Goal: Information Seeking & Learning: Learn about a topic

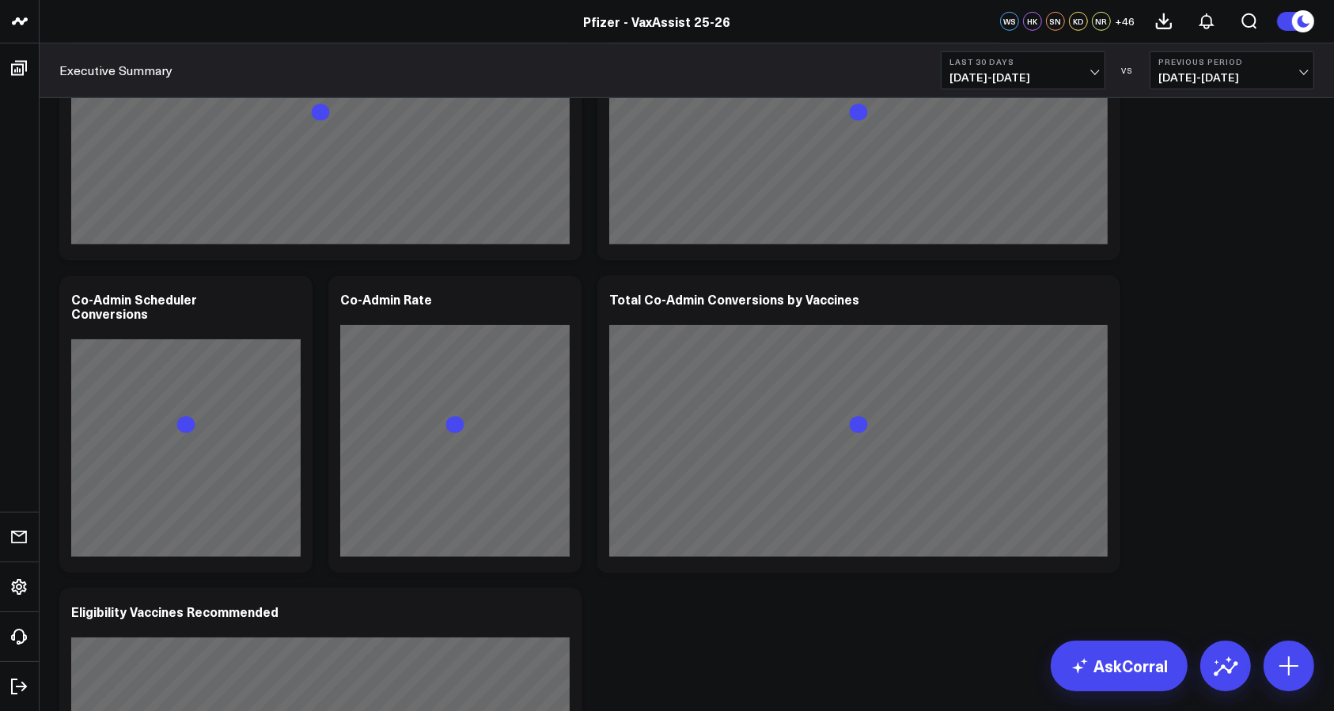
scroll to position [913, 0]
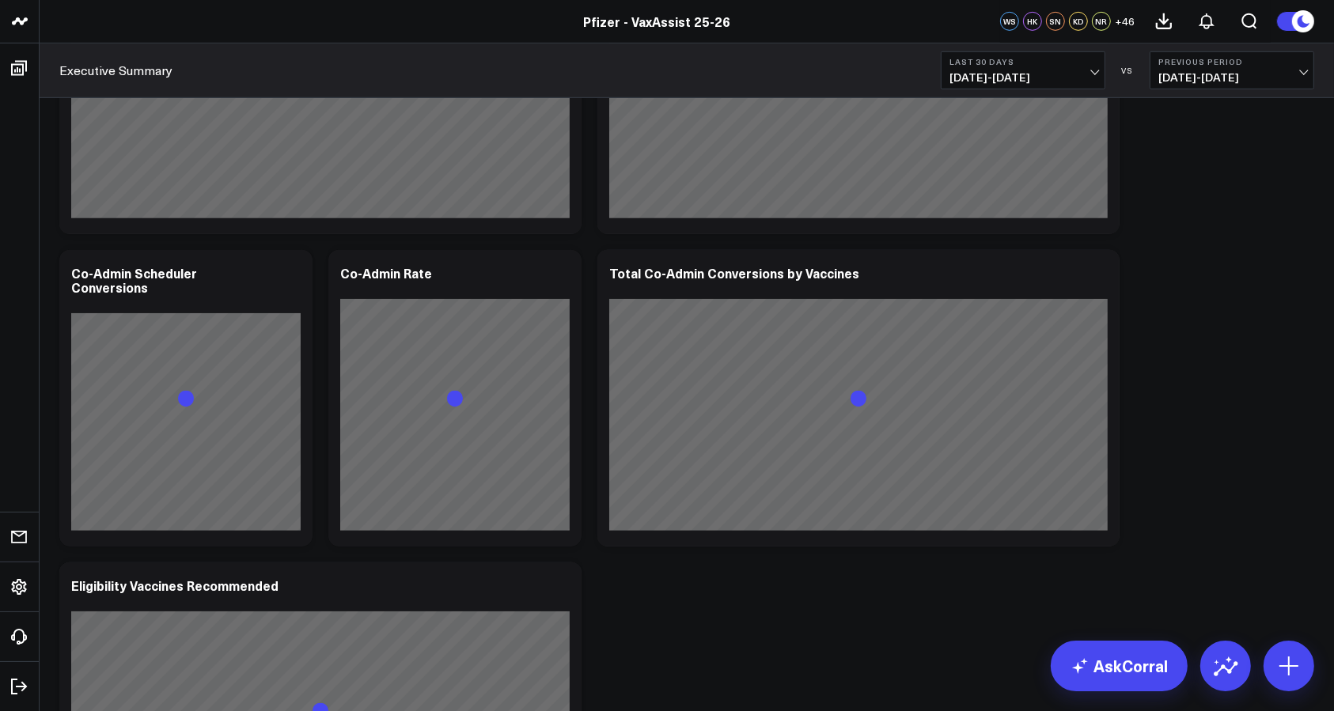
click at [1089, 68] on button "Last 30 Days [DATE] - [DATE]" at bounding box center [1023, 70] width 165 height 38
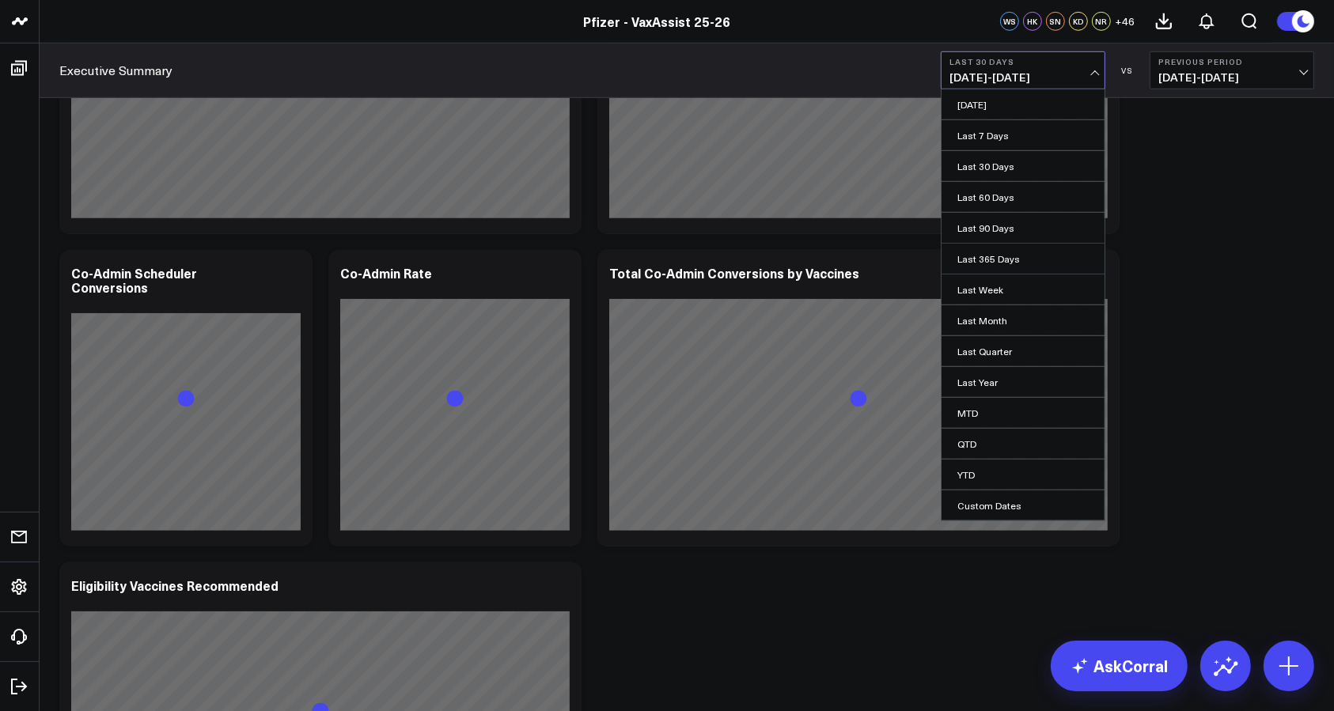
scroll to position [943, 0]
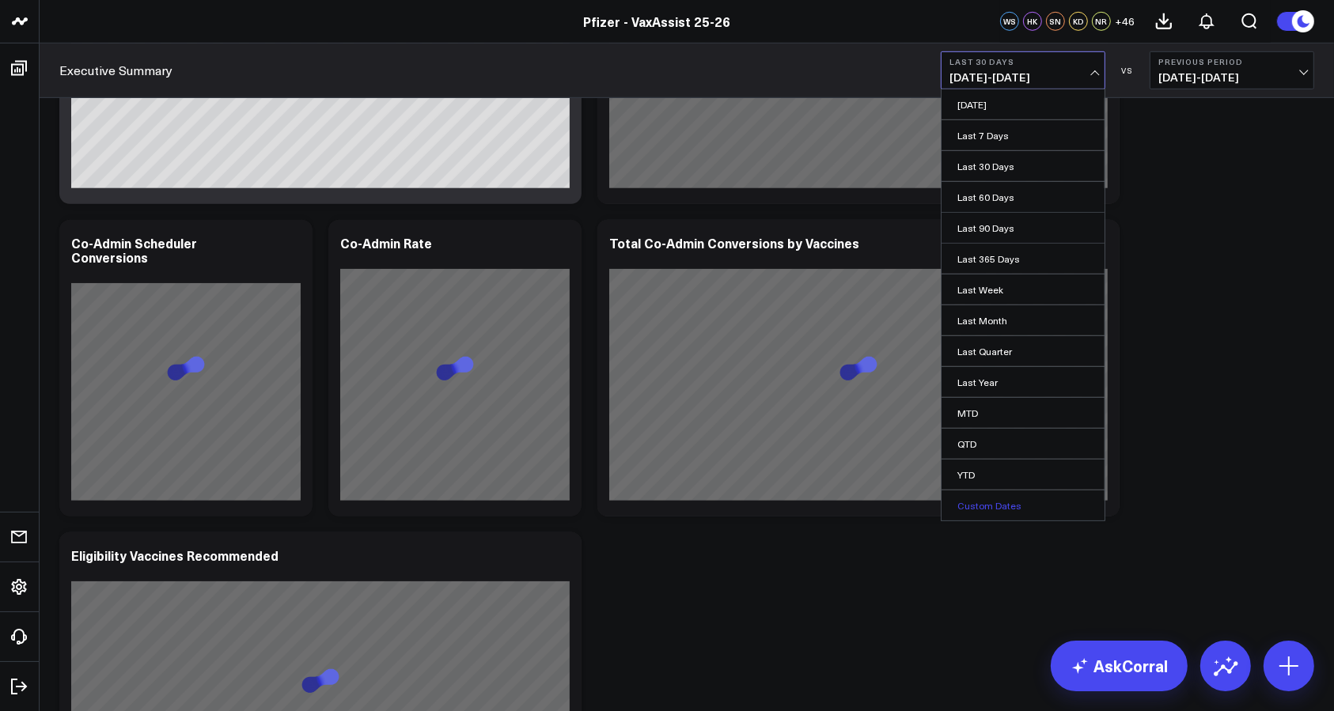
click at [1000, 499] on link "Custom Dates" at bounding box center [1023, 506] width 163 height 30
select select "9"
select select "2025"
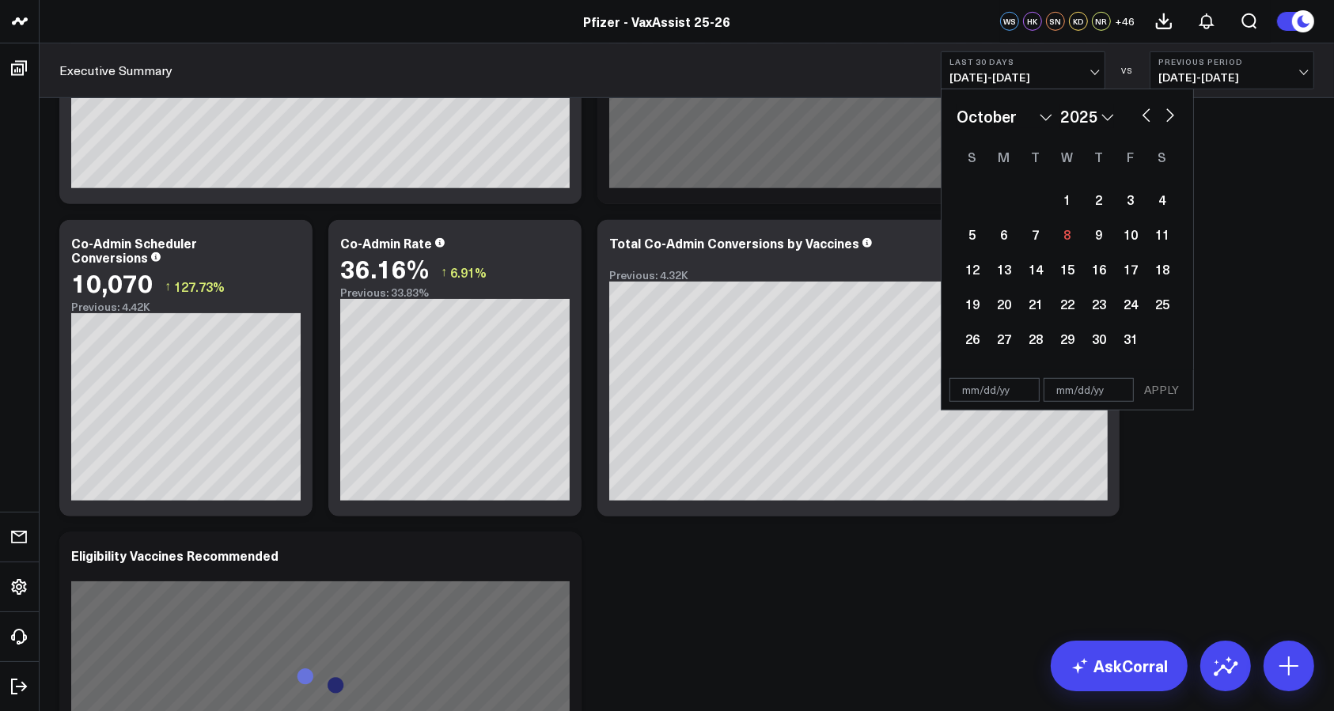
click at [1139, 113] on button "button" at bounding box center [1147, 113] width 16 height 19
select select "8"
select select "2025"
click at [1145, 114] on button "button" at bounding box center [1147, 113] width 16 height 19
select select "7"
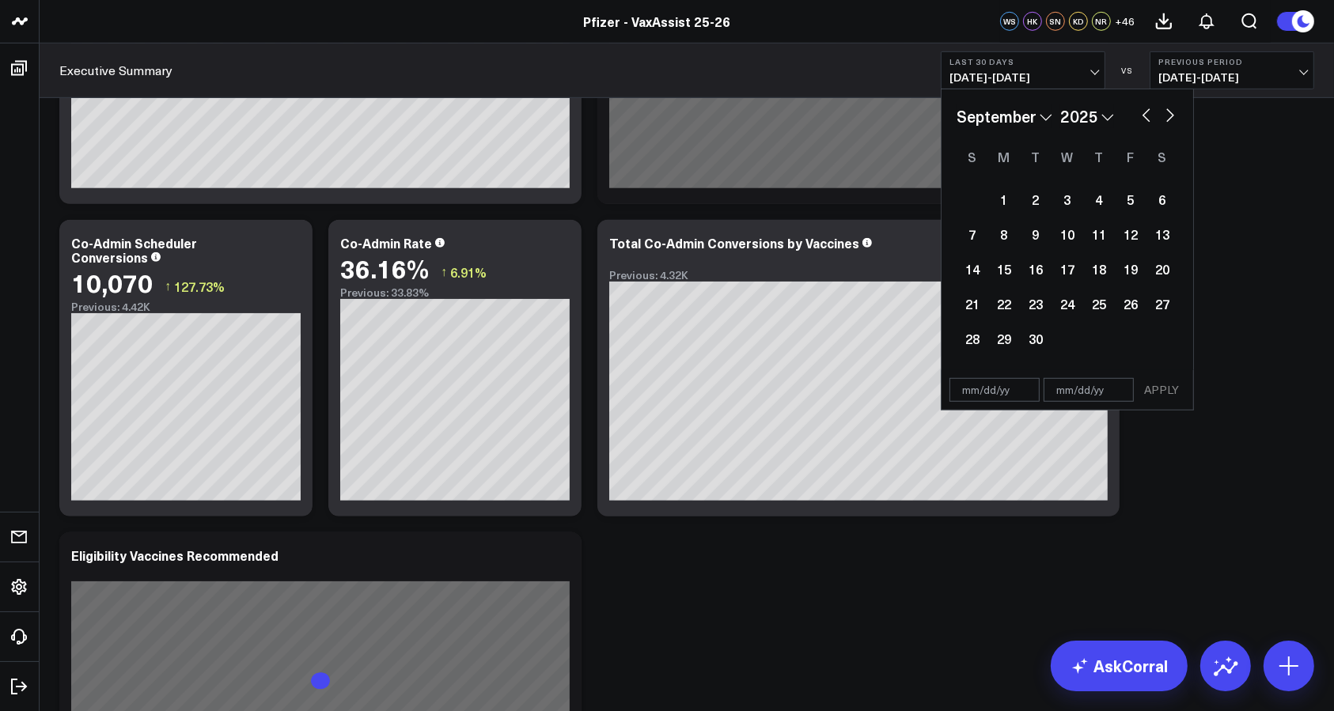
select select "2025"
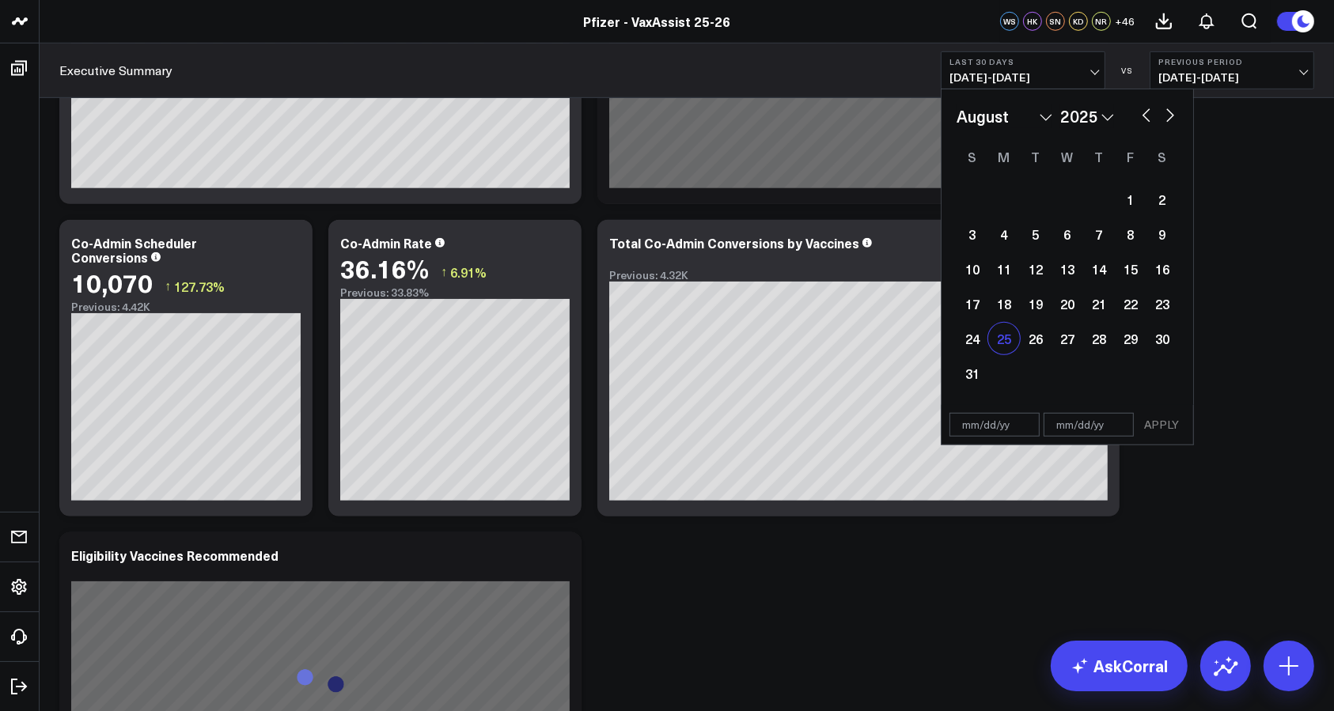
click at [1000, 339] on div "25" at bounding box center [1004, 339] width 32 height 32
type input "[DATE]"
select select "7"
select select "2025"
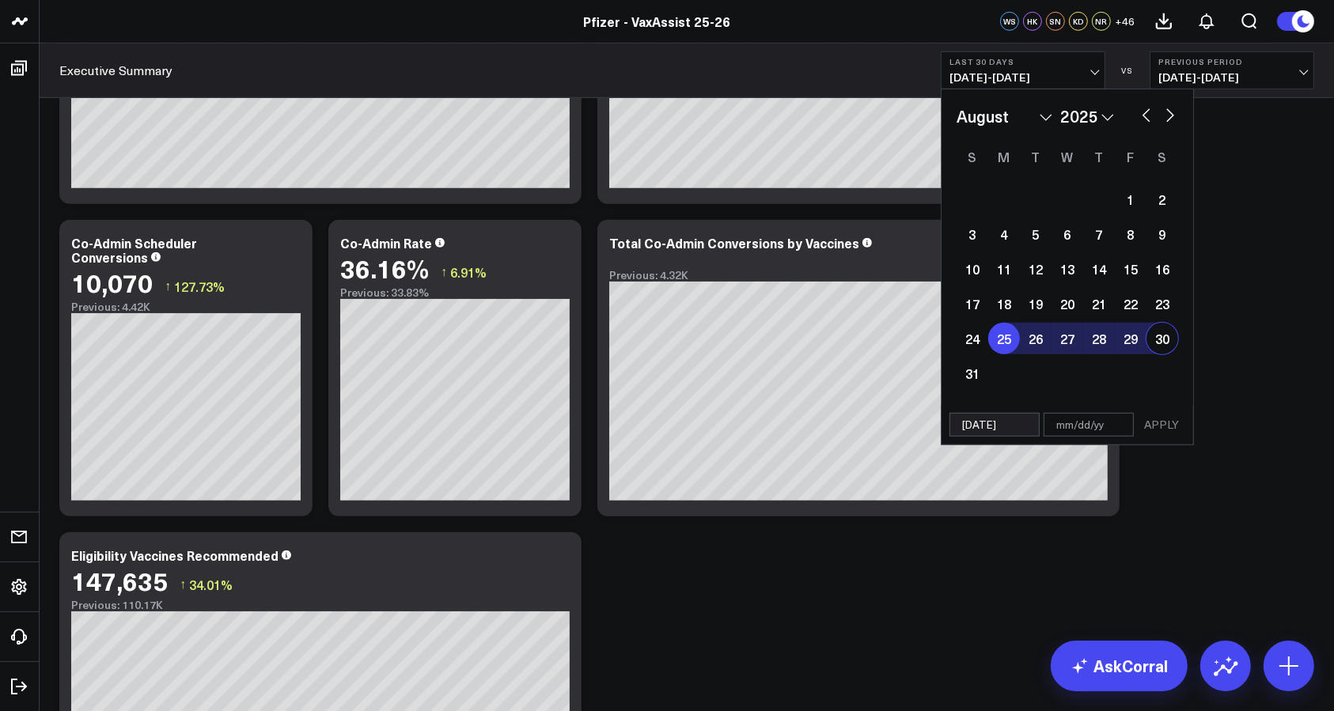
click at [1171, 124] on div "January February March April May June July August September October November [D…" at bounding box center [1068, 116] width 222 height 24
click at [1171, 120] on button "button" at bounding box center [1170, 113] width 16 height 19
select select "8"
select select "2025"
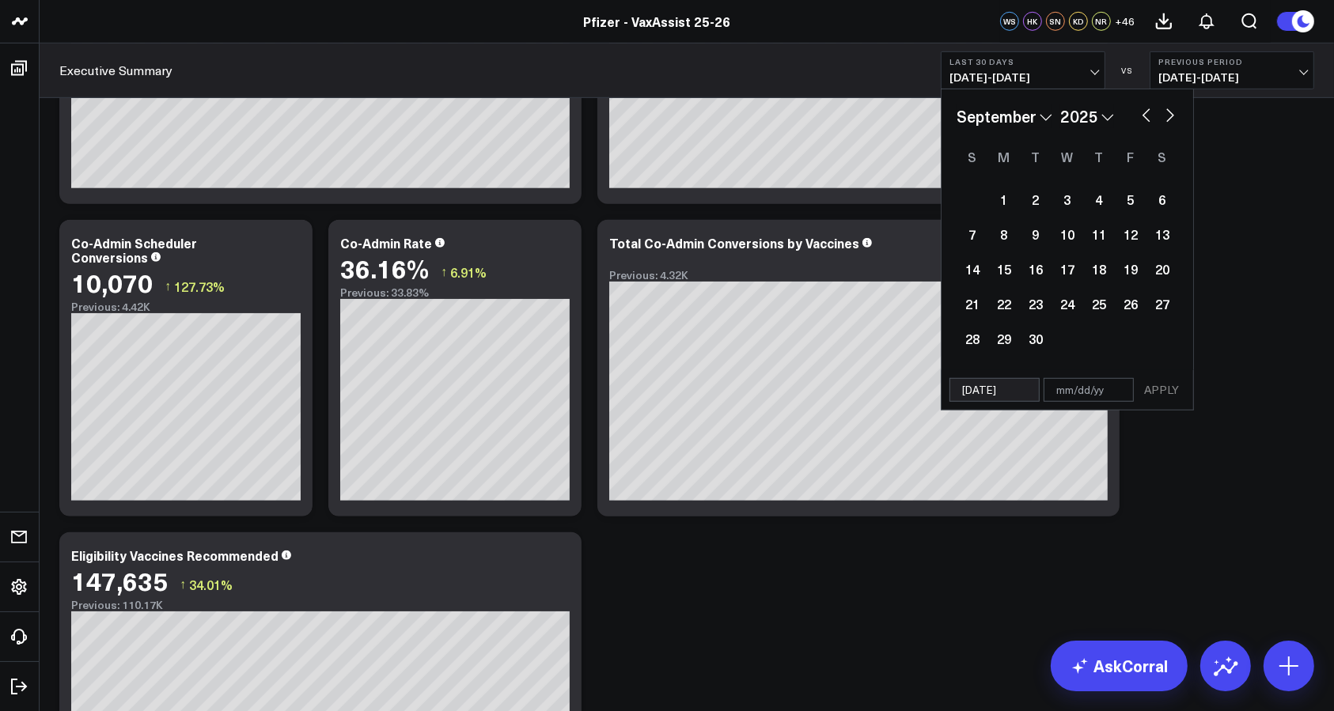
click at [1171, 116] on button "button" at bounding box center [1170, 113] width 16 height 19
select select "9"
select select "2025"
click at [1038, 230] on div "7" at bounding box center [1036, 234] width 32 height 32
type input "[DATE]"
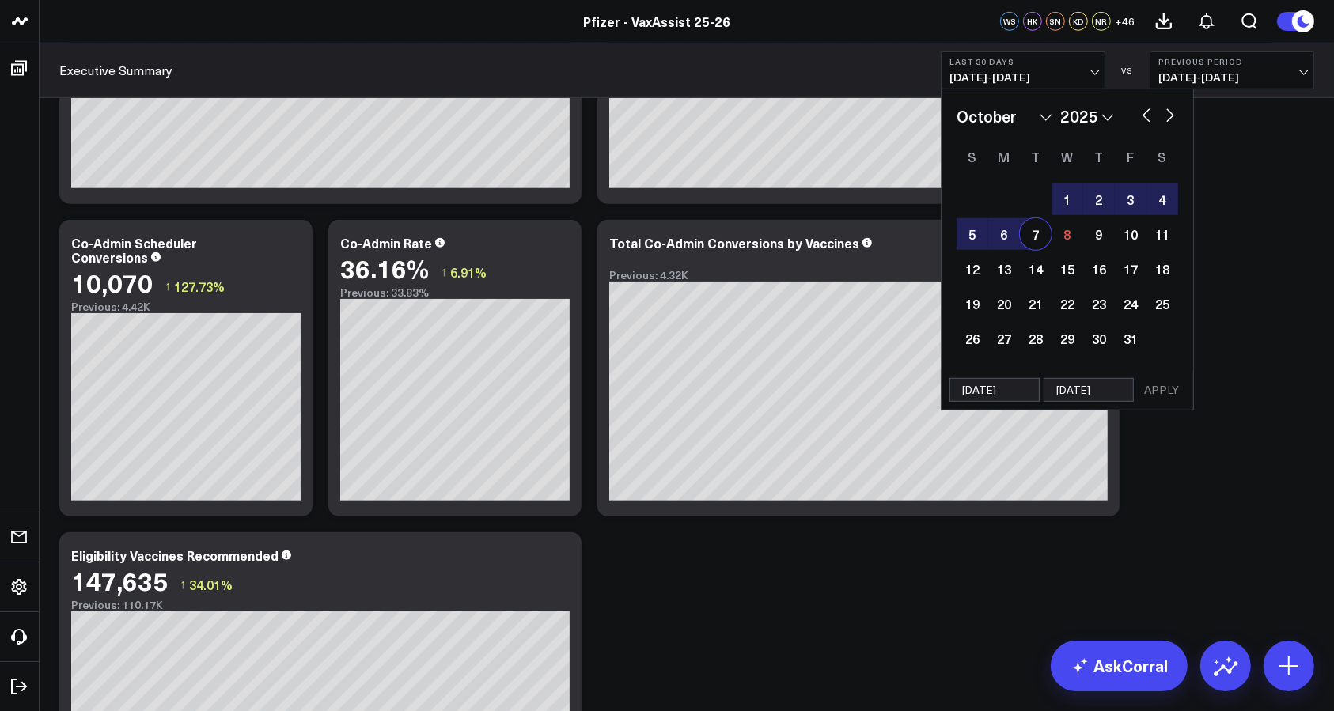
select select "9"
select select "2025"
click at [1168, 382] on button "APPLY" at bounding box center [1161, 390] width 47 height 24
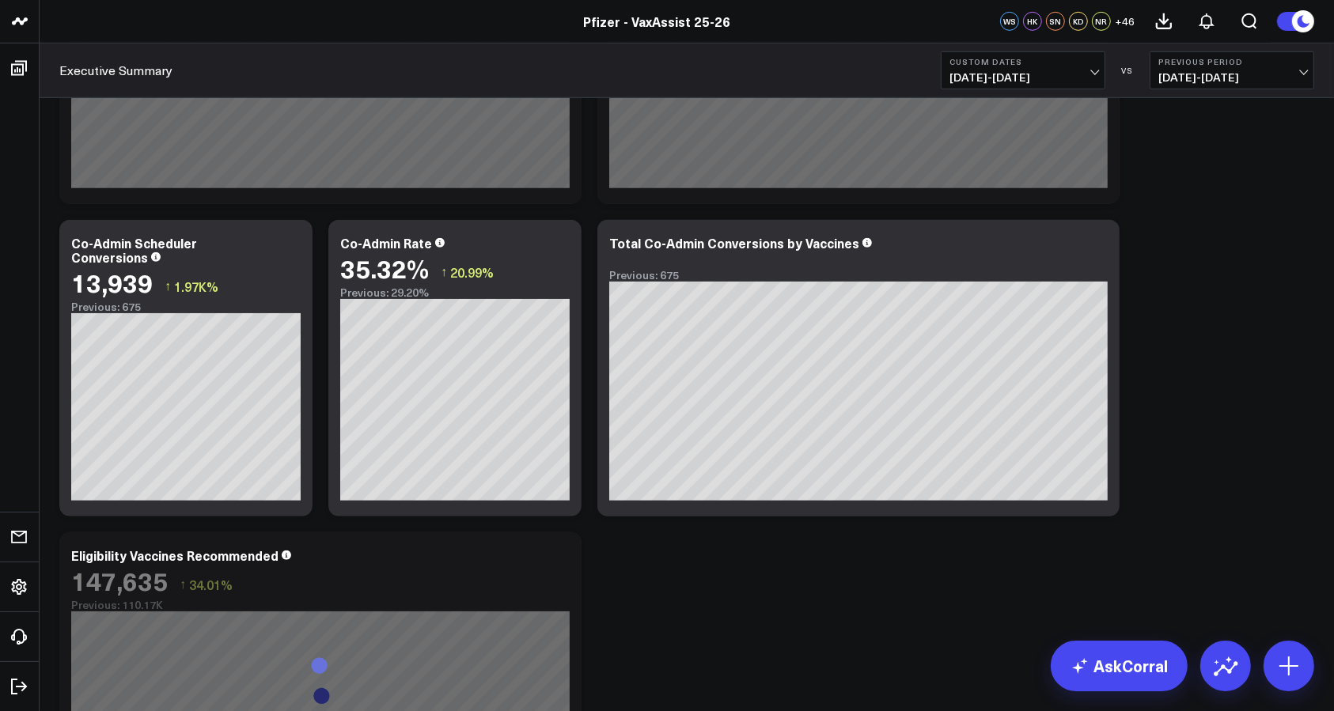
click at [1302, 71] on span "[DATE] - [DATE]" at bounding box center [1231, 77] width 147 height 13
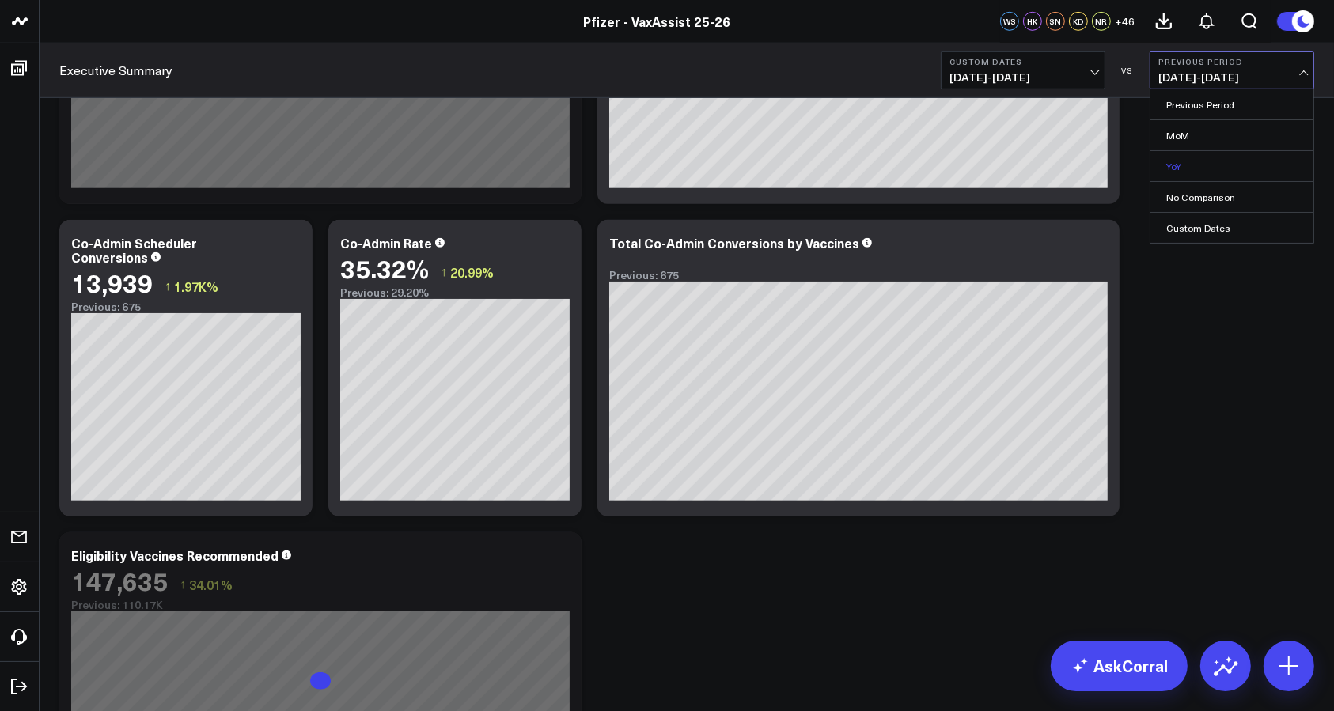
click at [1214, 160] on link "YoY" at bounding box center [1231, 166] width 163 height 30
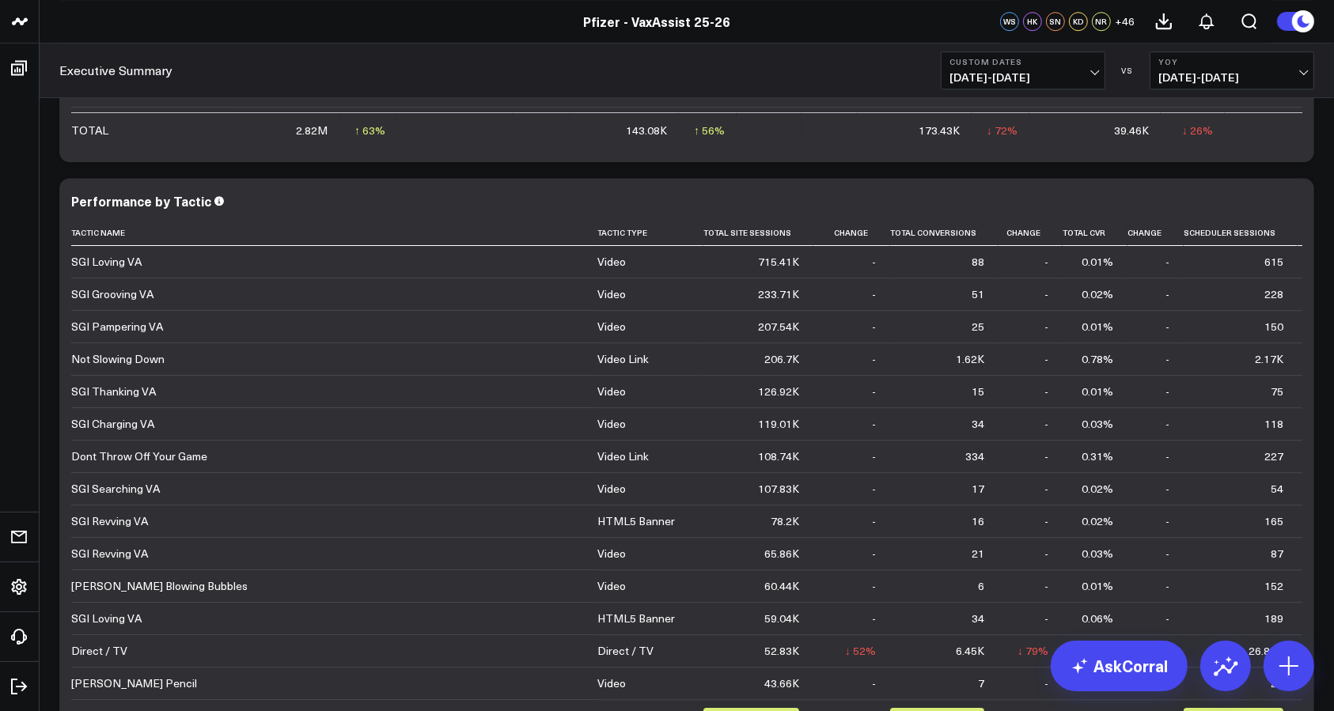
scroll to position [4549, 0]
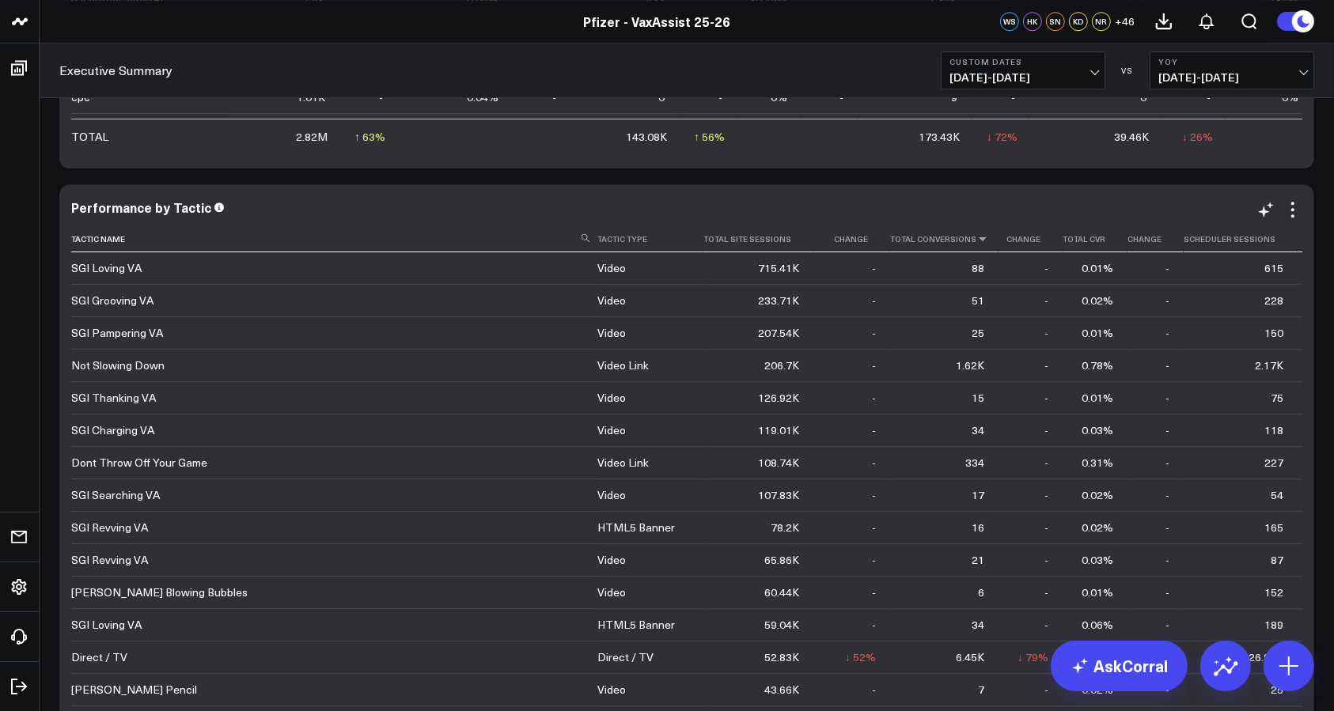
click at [976, 237] on icon at bounding box center [982, 238] width 13 height 9
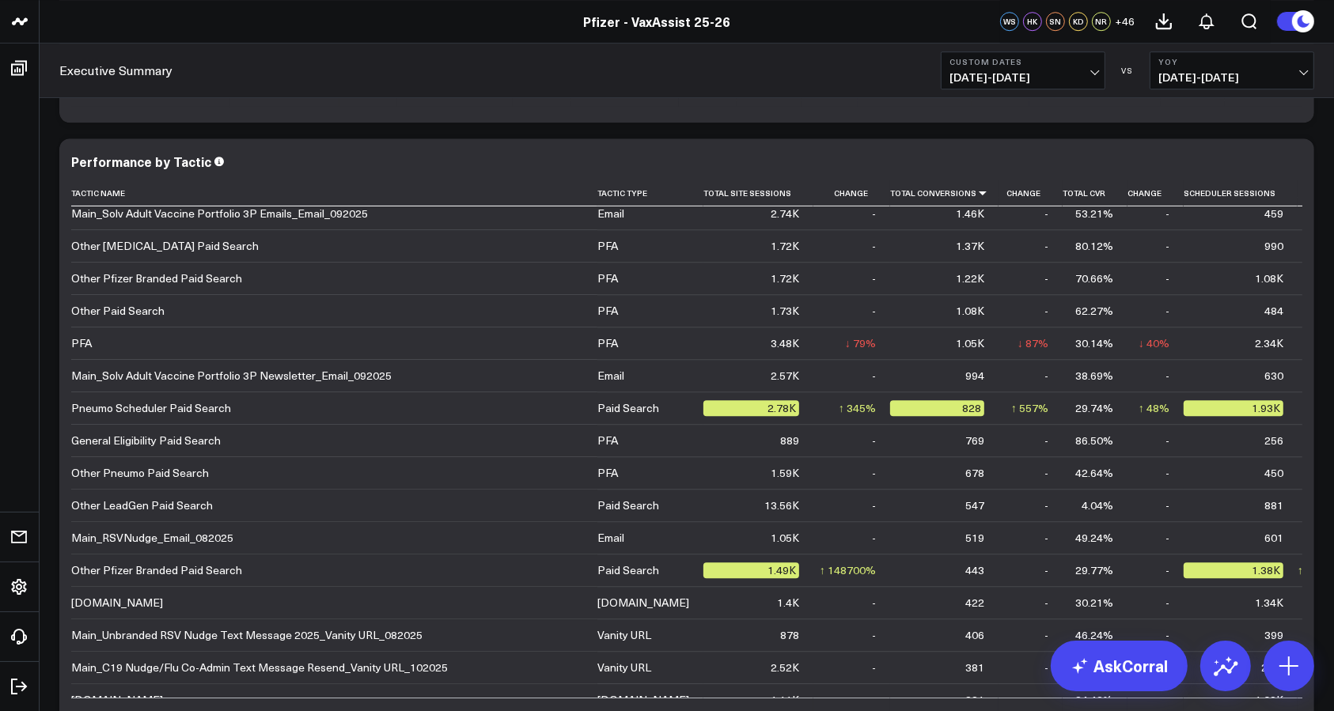
scroll to position [5127, 0]
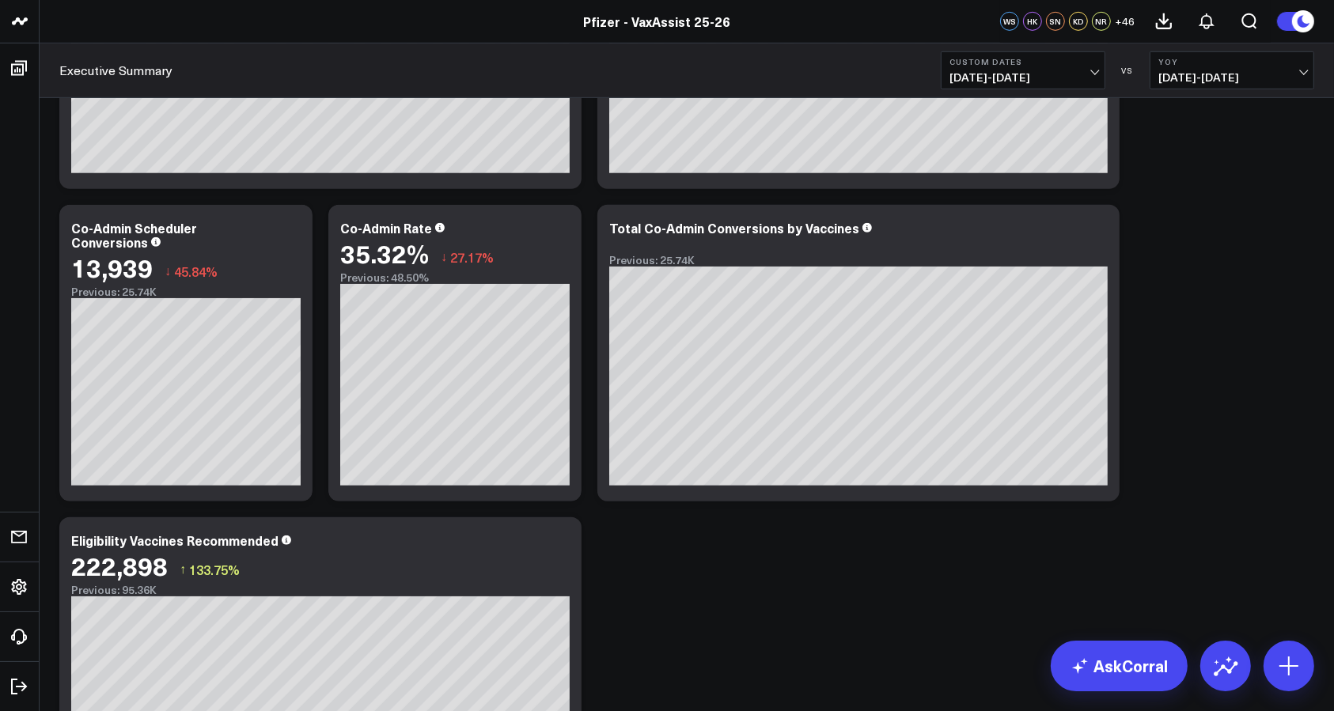
scroll to position [0, 0]
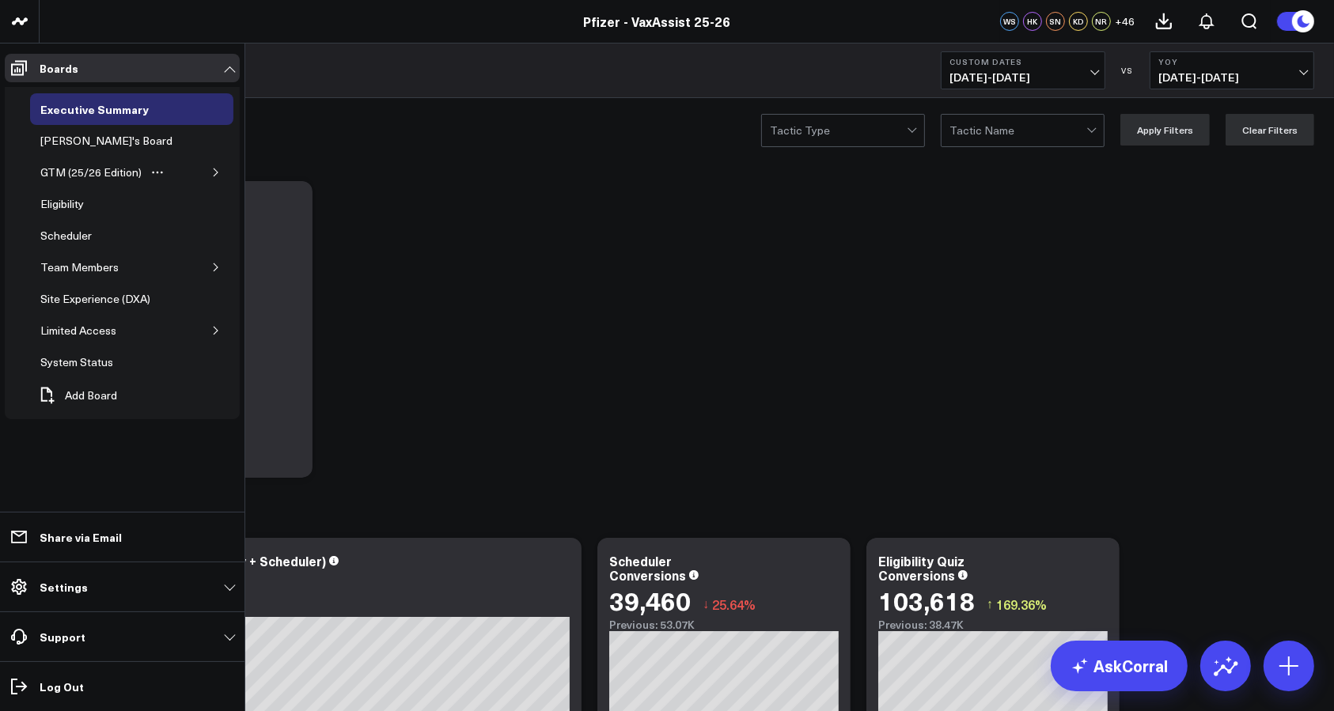
click at [203, 173] on div "GTM (25/26 Edition)" at bounding box center [131, 173] width 203 height 32
click at [208, 172] on button "button" at bounding box center [216, 173] width 16 height 16
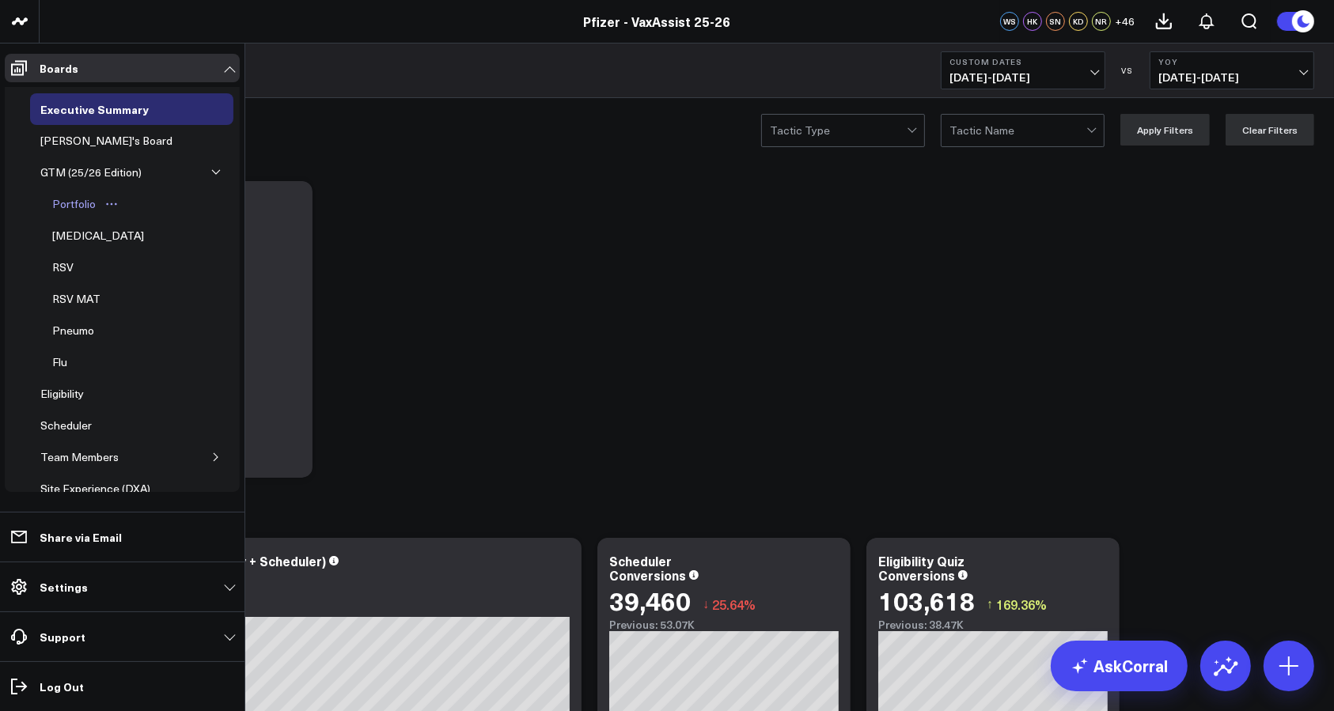
click at [81, 207] on div "Portfolio" at bounding box center [73, 204] width 51 height 19
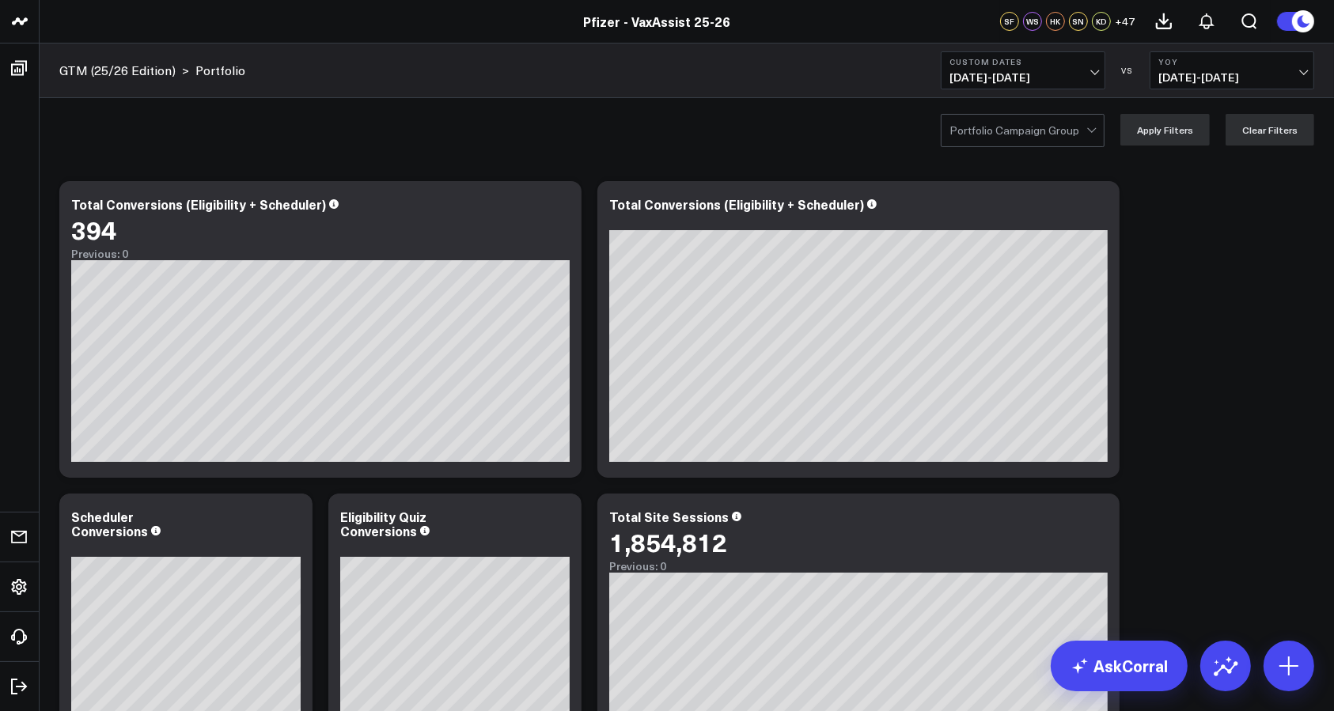
drag, startPoint x: 563, startPoint y: 204, endPoint x: 603, endPoint y: 165, distance: 55.9
click at [564, 209] on icon at bounding box center [560, 206] width 19 height 19
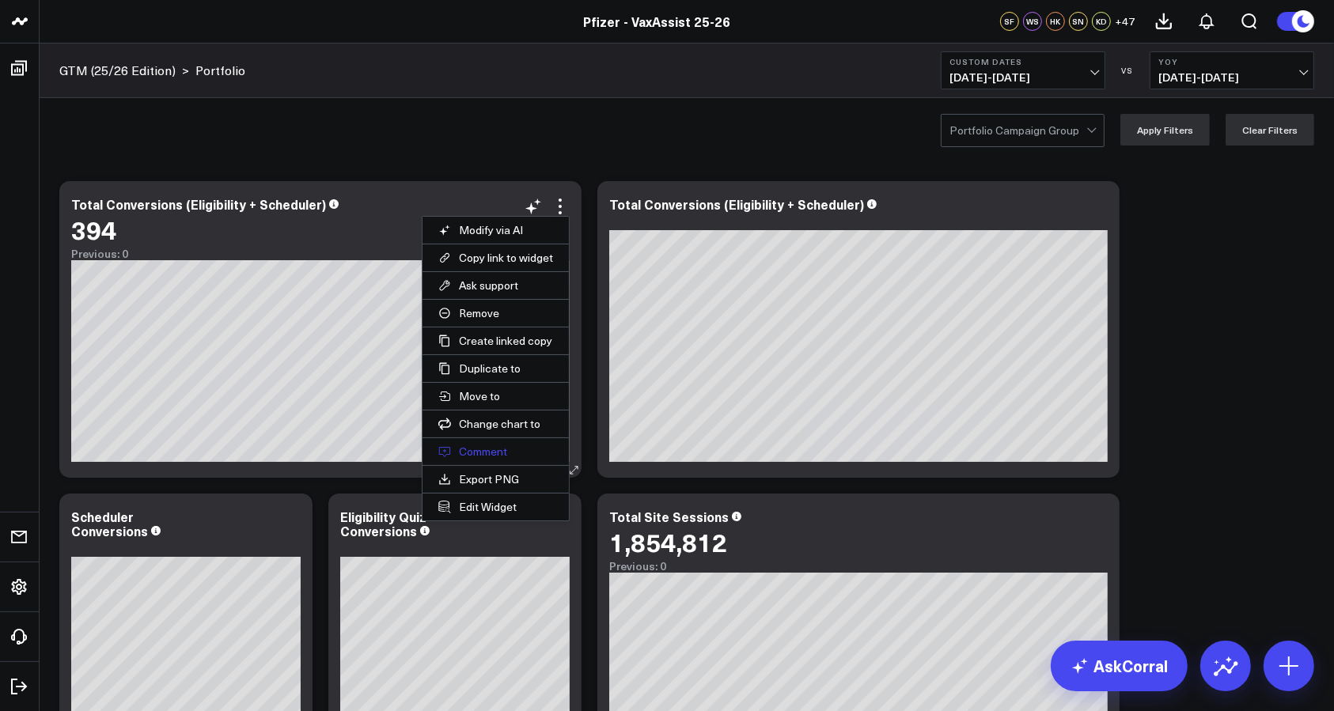
click at [475, 445] on button "Comment" at bounding box center [496, 451] width 146 height 27
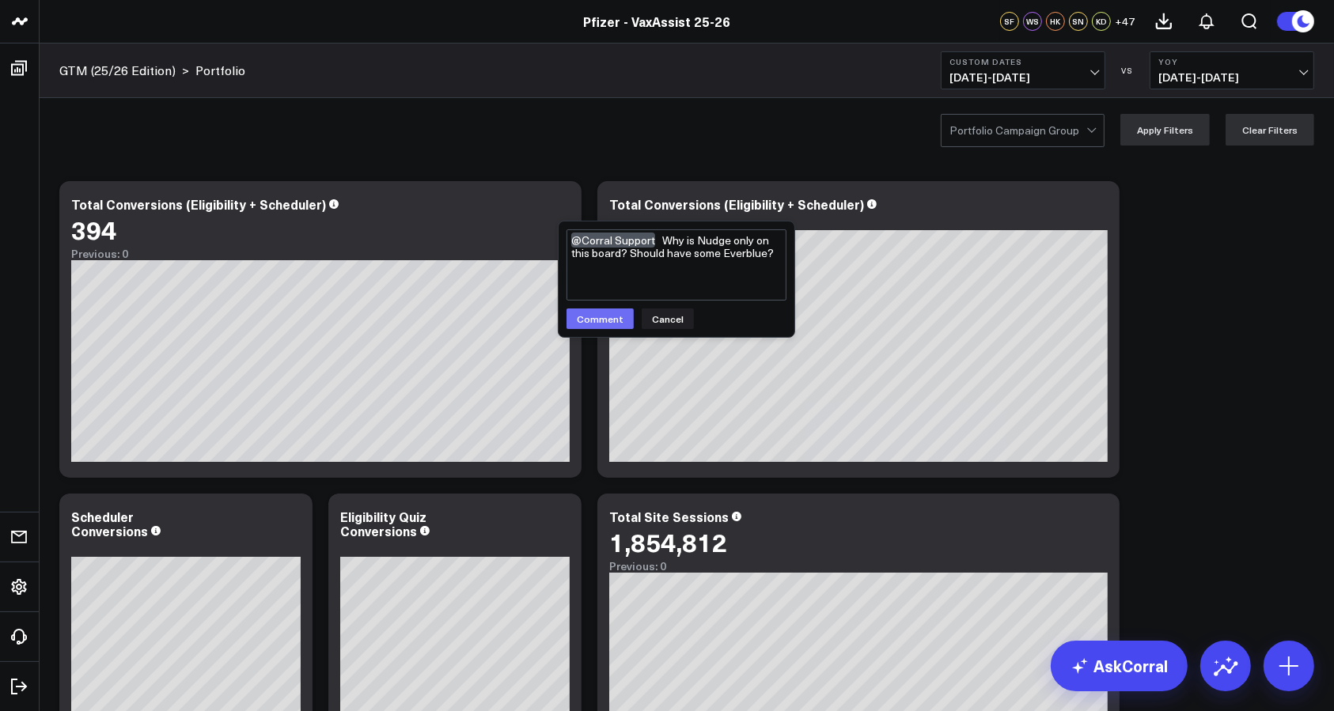
type textarea "@Corral Support Why is Nudge only on this board? Should have some Everblue?"
click at [598, 321] on button "Comment" at bounding box center [600, 319] width 67 height 21
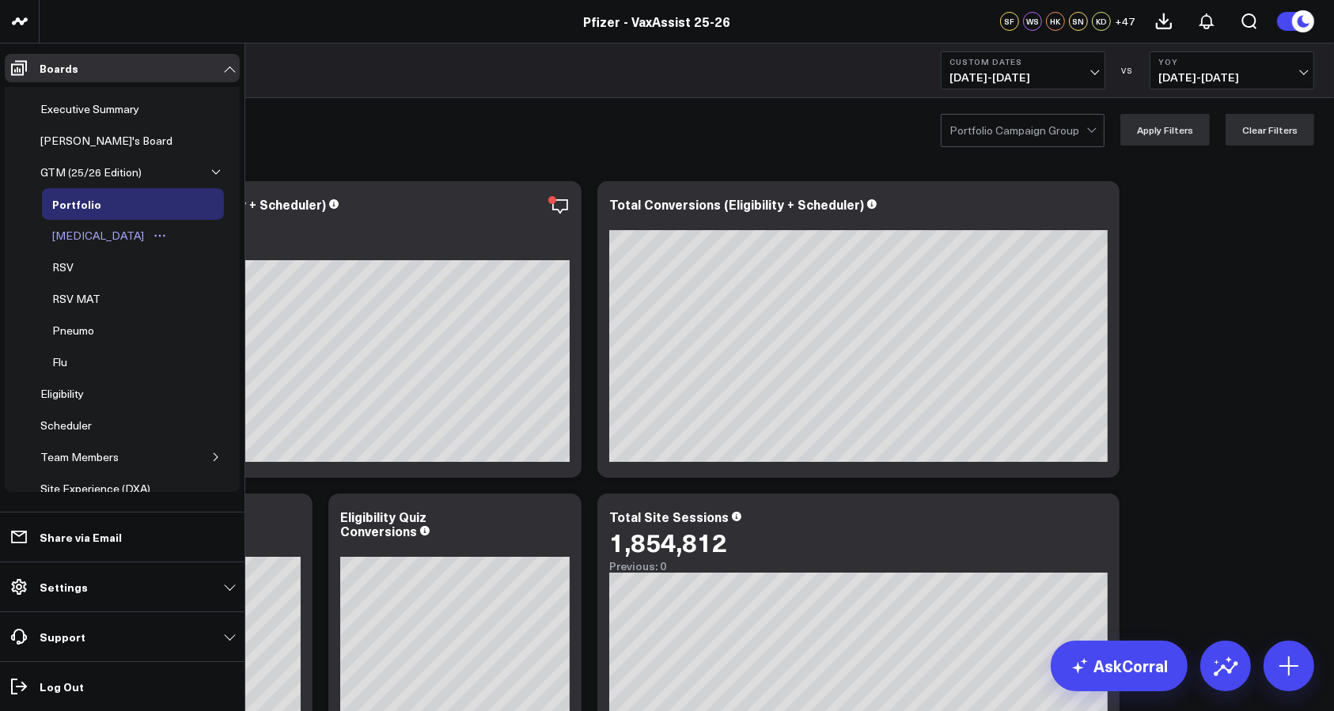
click at [77, 234] on div "[MEDICAL_DATA]" at bounding box center [98, 235] width 100 height 19
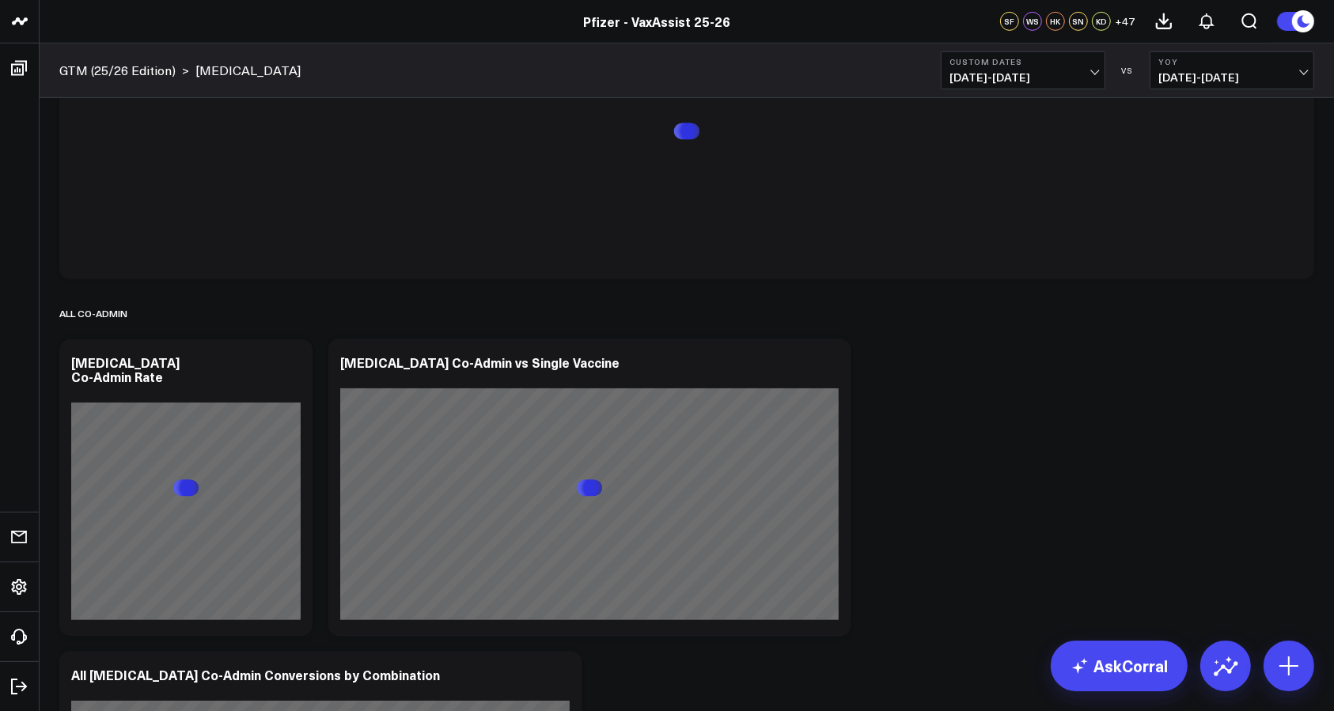
scroll to position [848, 0]
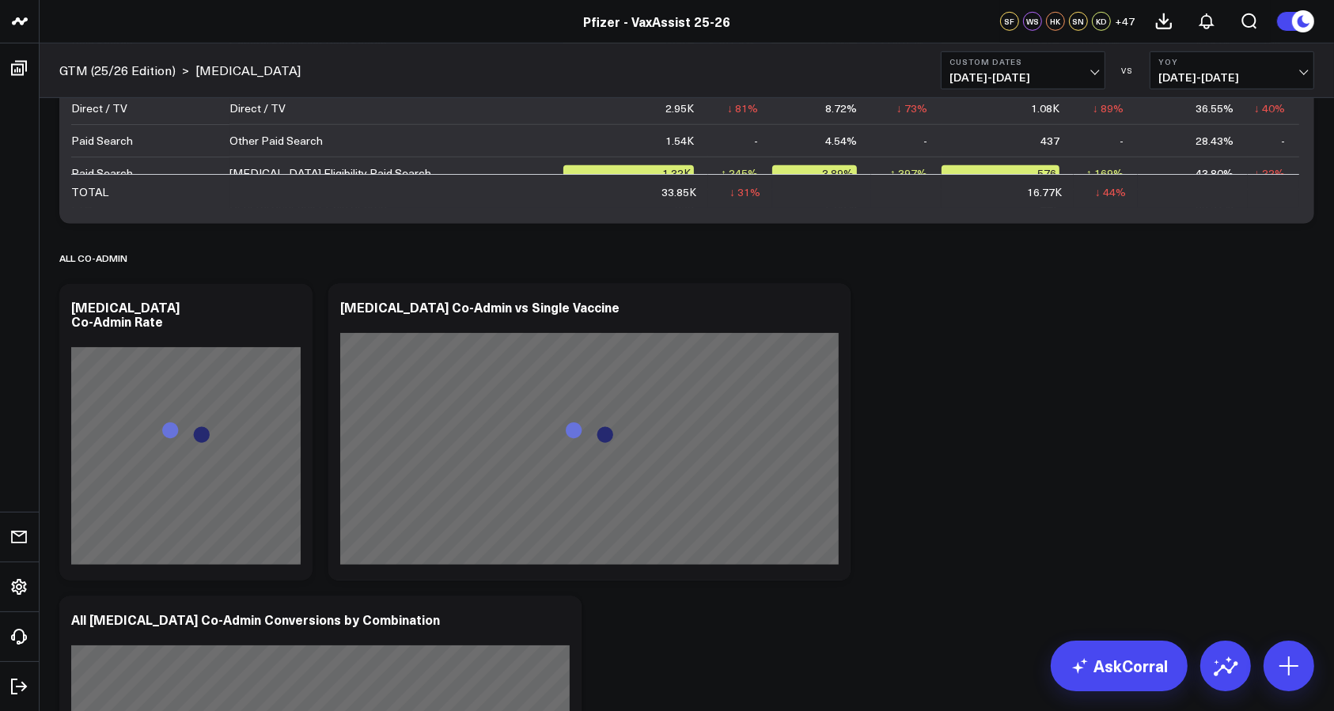
drag, startPoint x: 1245, startPoint y: 361, endPoint x: 1271, endPoint y: 440, distance: 83.3
click at [1271, 440] on div "Overview Modify via AI Copy link to widget Ask support Remove Create linked cop…" at bounding box center [686, 588] width 1271 height 2677
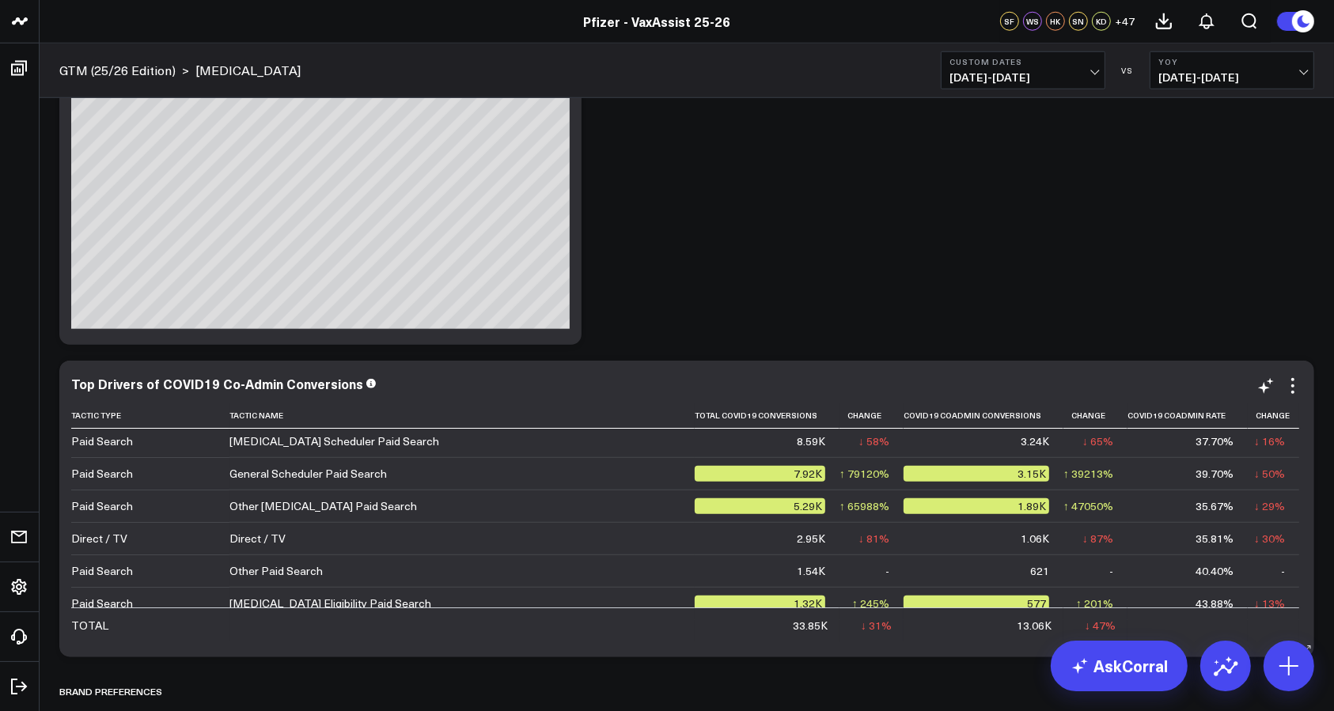
scroll to position [0, 0]
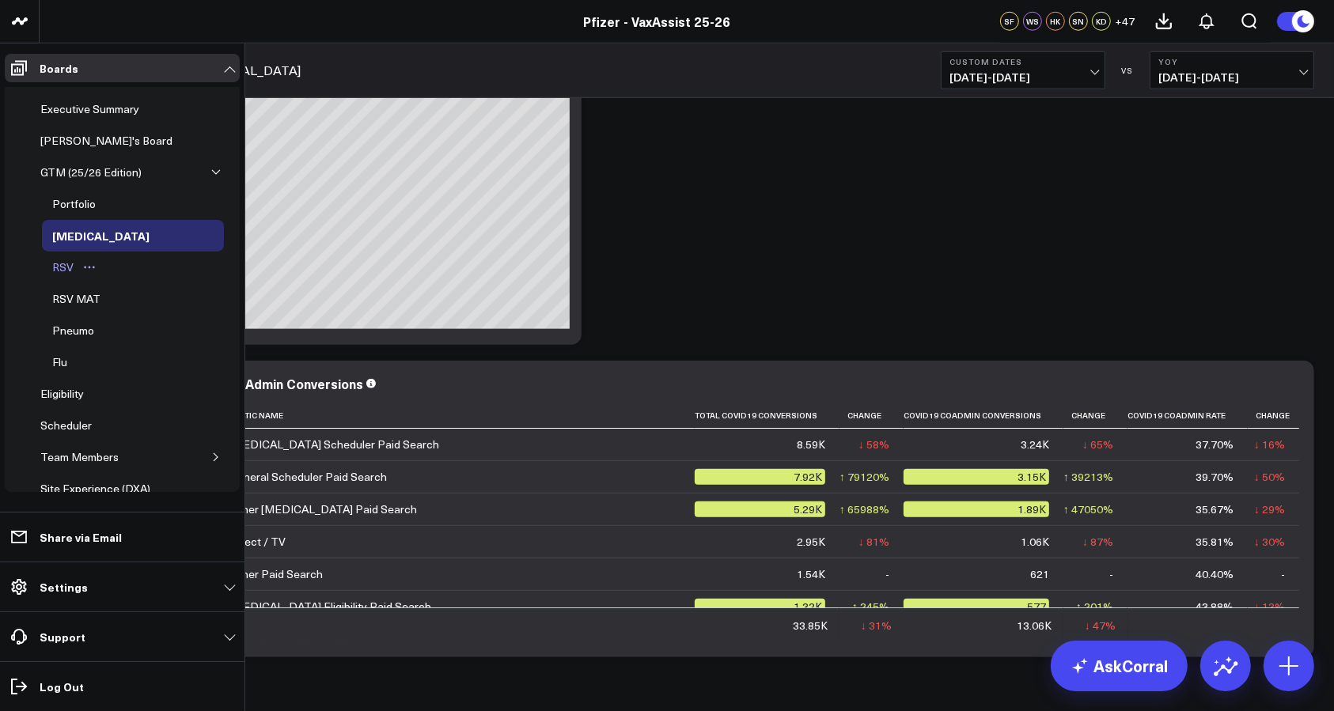
click at [60, 262] on div "RSV" at bounding box center [62, 267] width 29 height 19
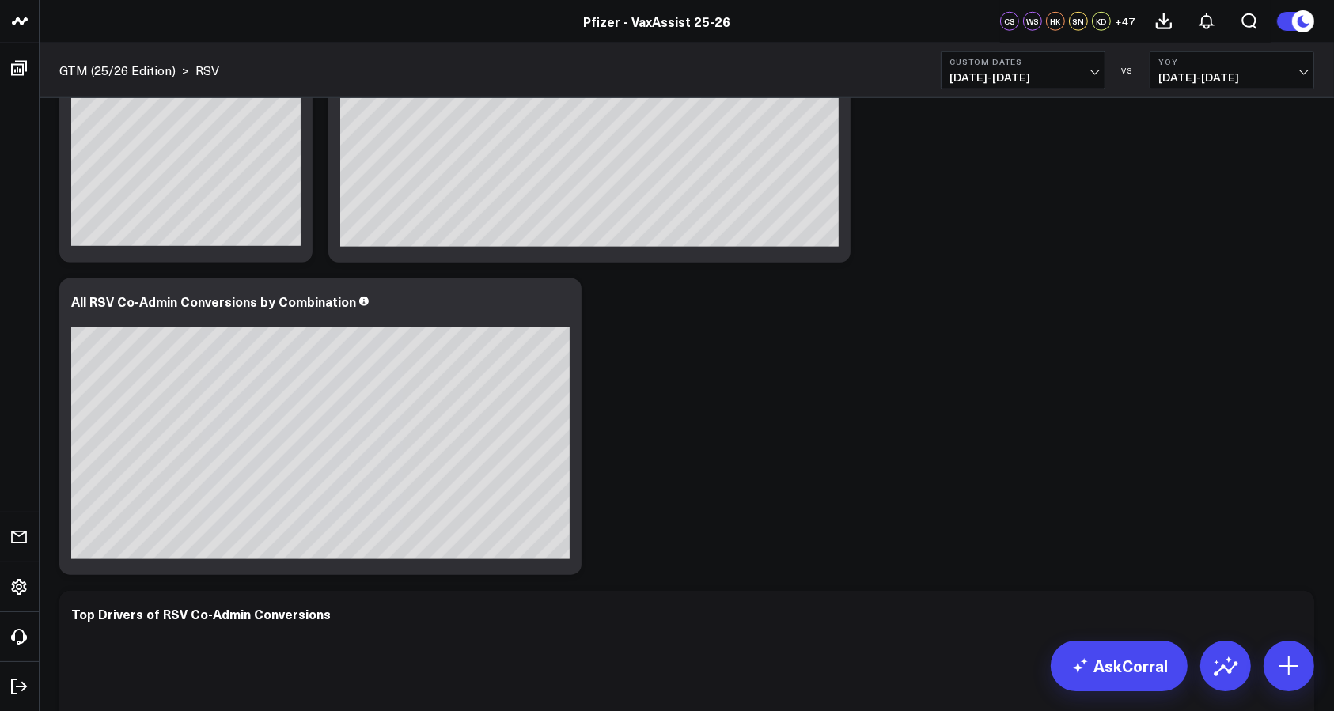
scroll to position [1480, 0]
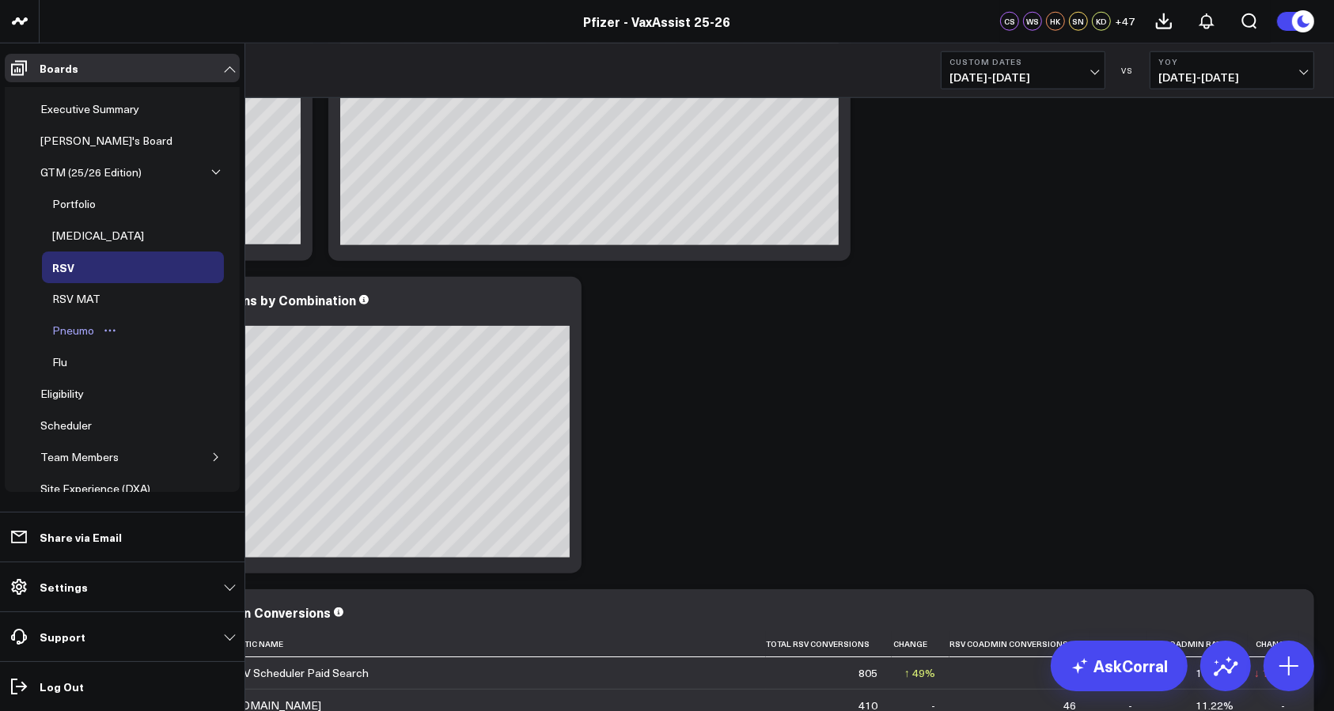
click at [85, 323] on div "Pneumo" at bounding box center [73, 330] width 50 height 19
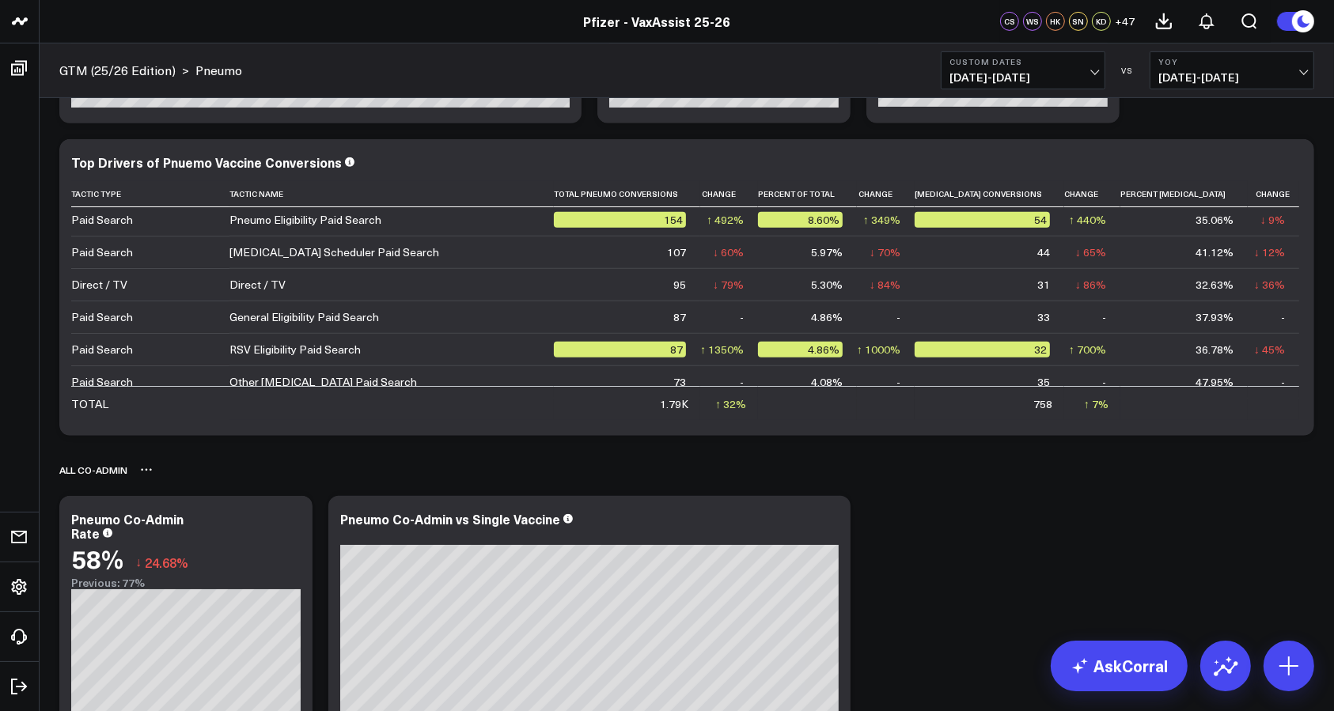
scroll to position [637, 0]
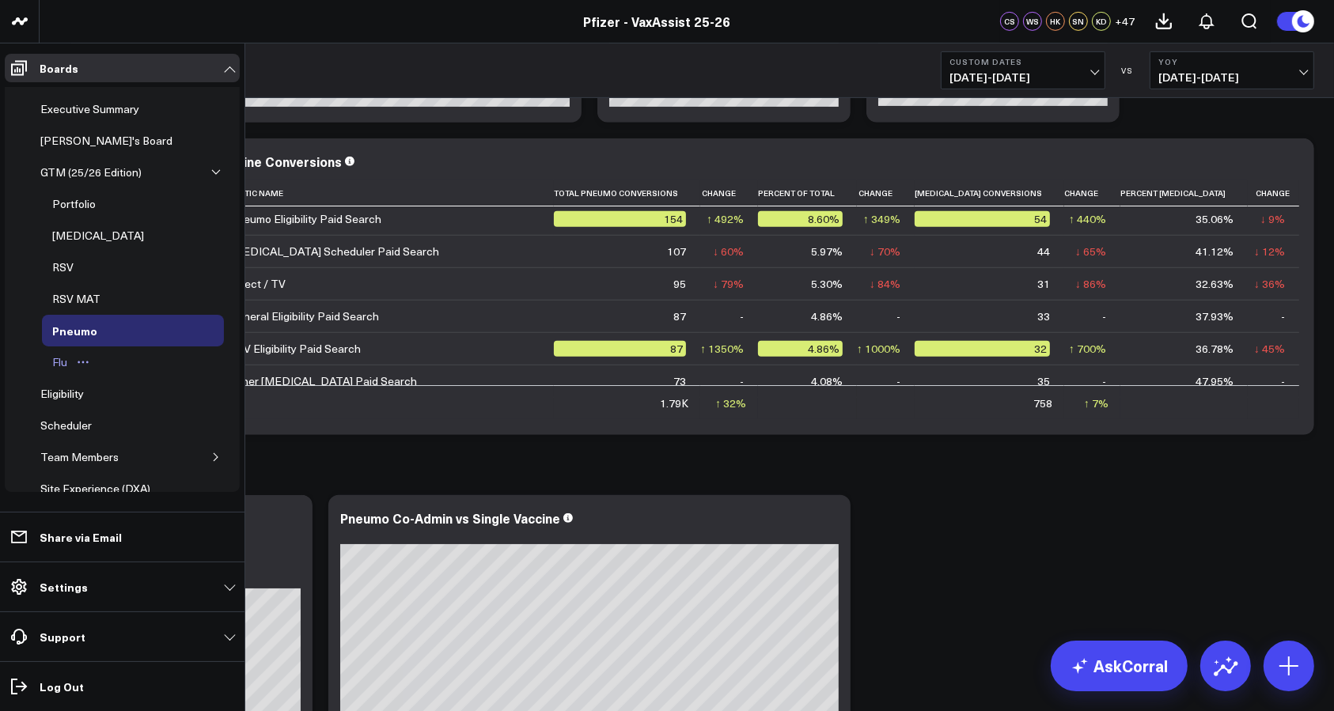
click at [55, 355] on div "Flu" at bounding box center [59, 362] width 23 height 19
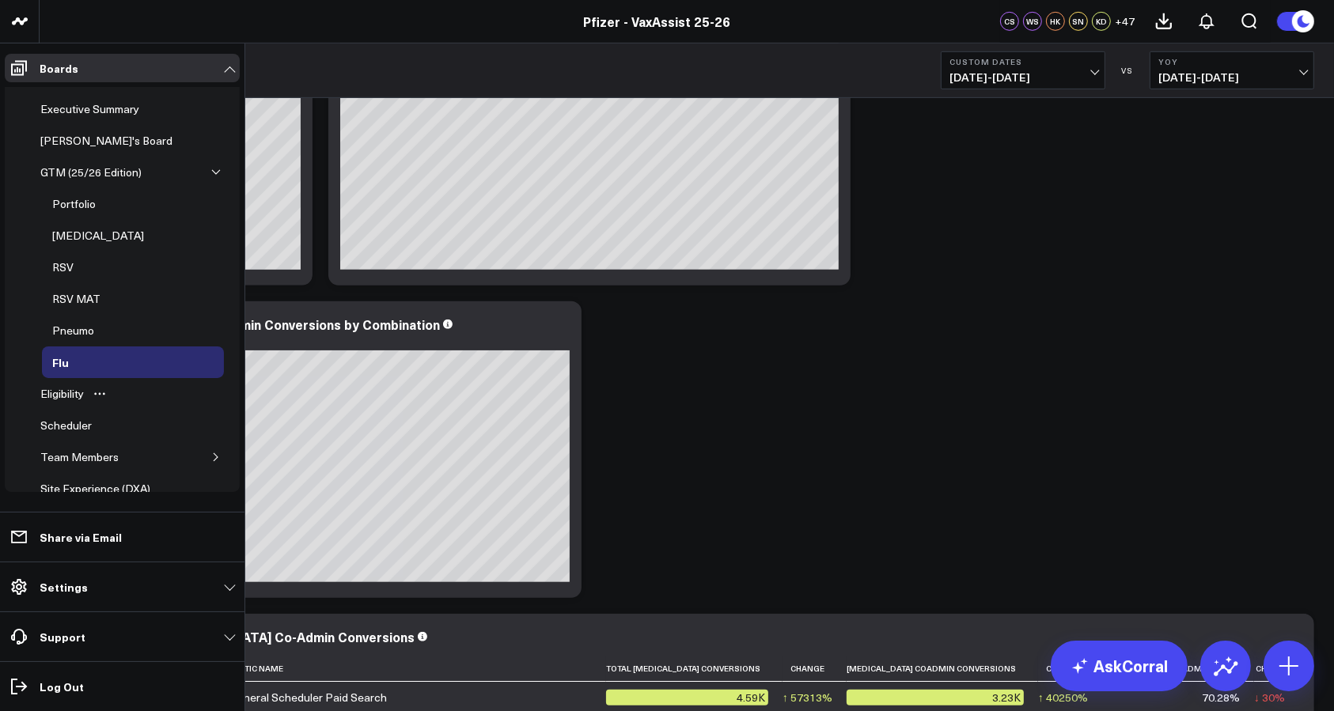
scroll to position [707, 0]
